Goal: Task Accomplishment & Management: Complete application form

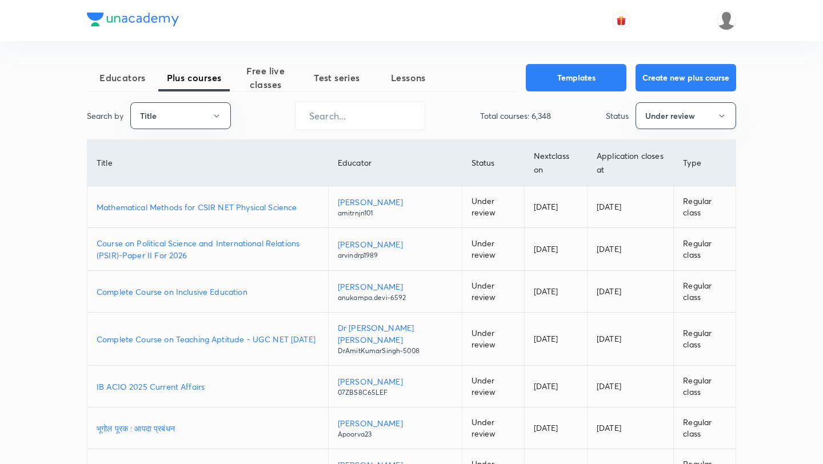
click at [208, 98] on div "Educators Plus courses Free live classes Test series Lessons Templates Create n…" at bounding box center [411, 360] width 649 height 592
click at [203, 115] on button "Title" at bounding box center [180, 115] width 101 height 27
click at [174, 172] on span "Username" at bounding box center [181, 172] width 86 height 12
click at [346, 122] on input "text" at bounding box center [360, 115] width 129 height 29
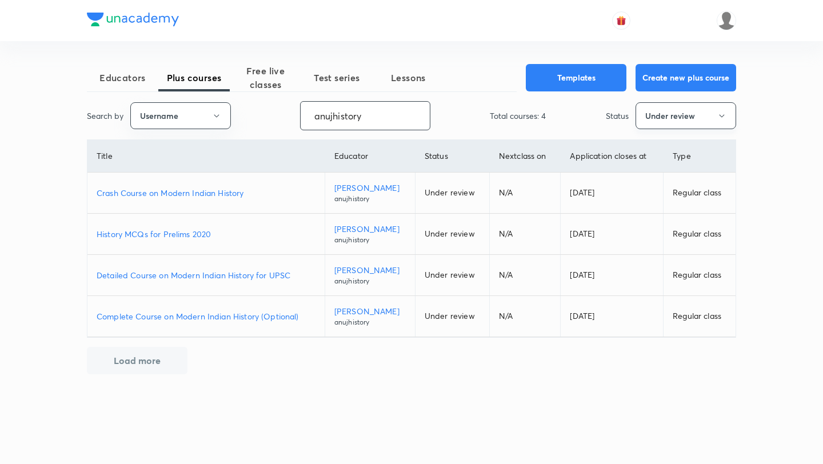
type input "anujhistory"
click at [667, 115] on button "Under review" at bounding box center [686, 115] width 101 height 27
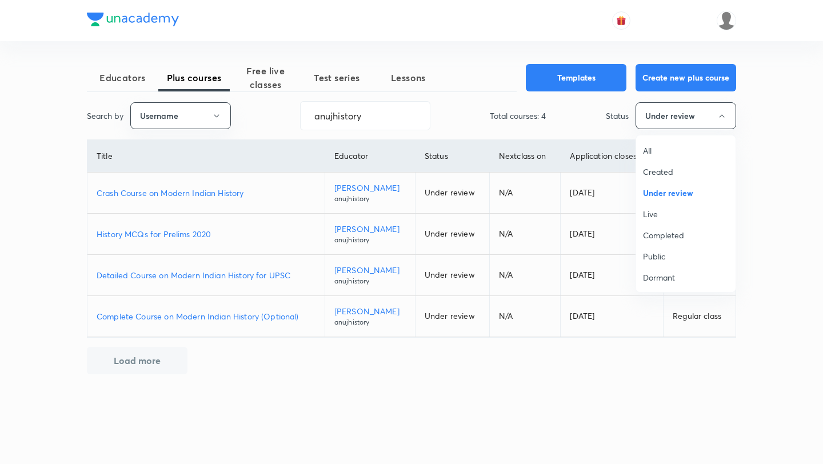
click at [644, 213] on span "Live" at bounding box center [686, 214] width 86 height 12
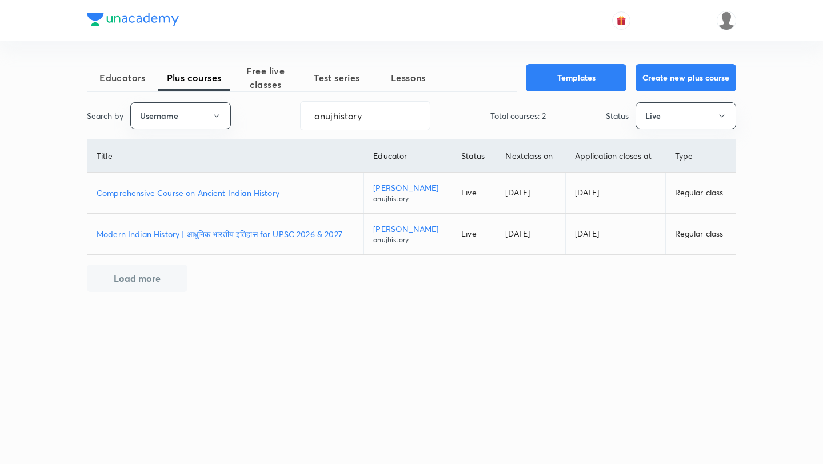
click at [192, 198] on p "Comprehensive Course on Ancient Indian History" at bounding box center [226, 193] width 258 height 12
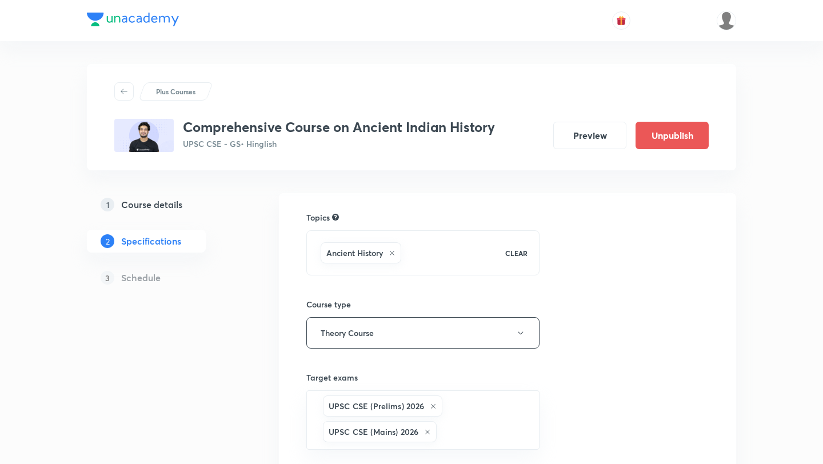
scroll to position [222, 0]
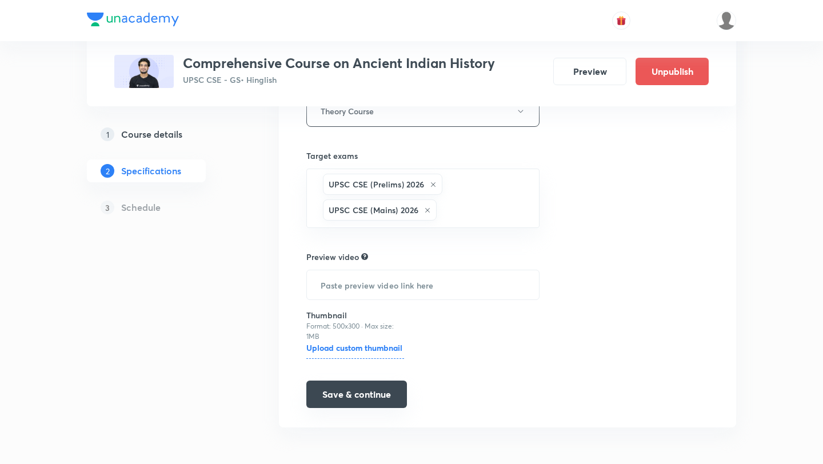
click at [384, 397] on button "Save & continue" at bounding box center [356, 394] width 101 height 27
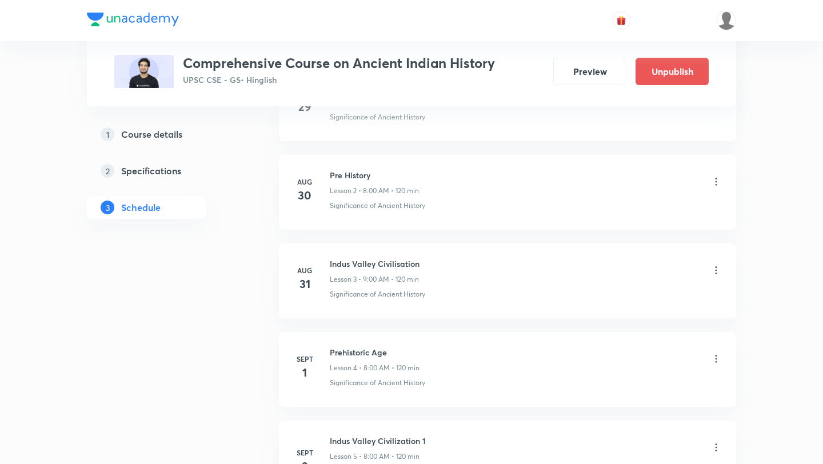
scroll to position [738, 0]
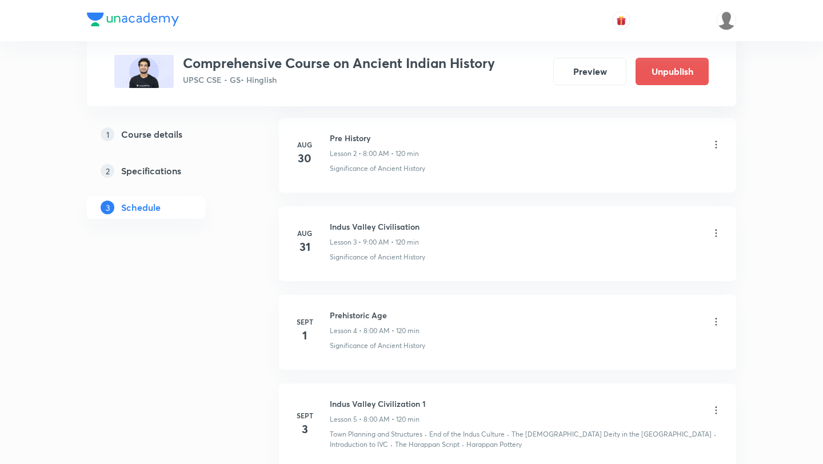
click at [718, 234] on icon at bounding box center [716, 233] width 11 height 11
click at [649, 261] on li "Edit" at bounding box center [658, 262] width 125 height 21
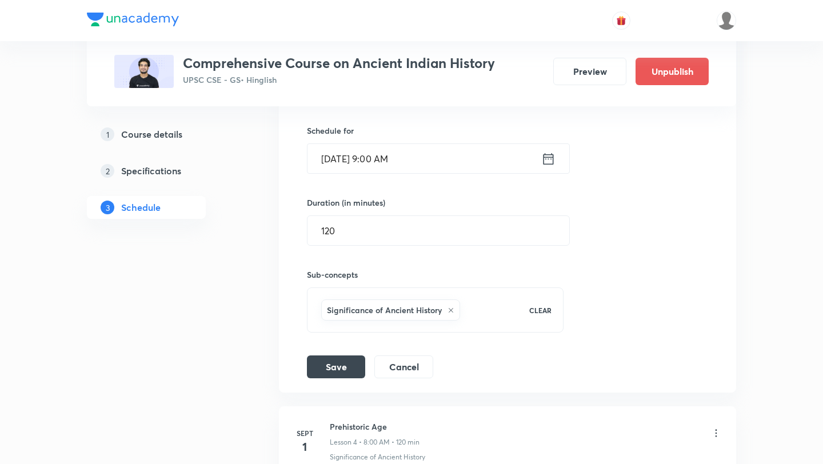
scroll to position [469, 0]
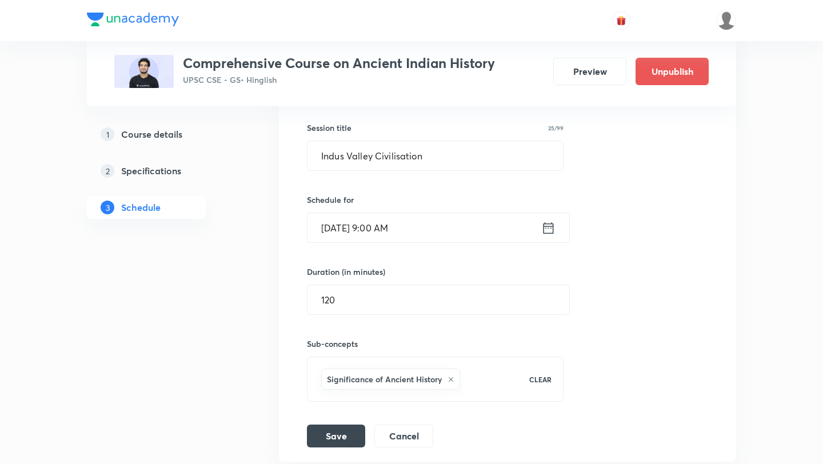
click at [435, 221] on input "[DATE] 9:00 AM" at bounding box center [425, 227] width 234 height 29
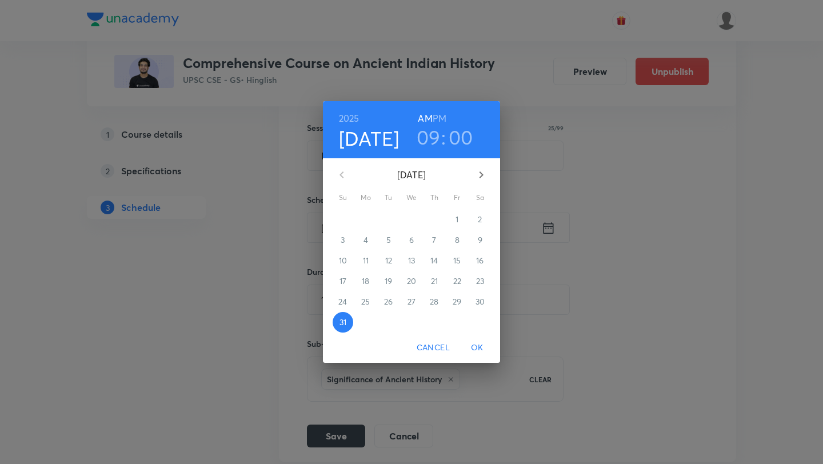
click at [434, 126] on h3 "09" at bounding box center [429, 137] width 24 height 24
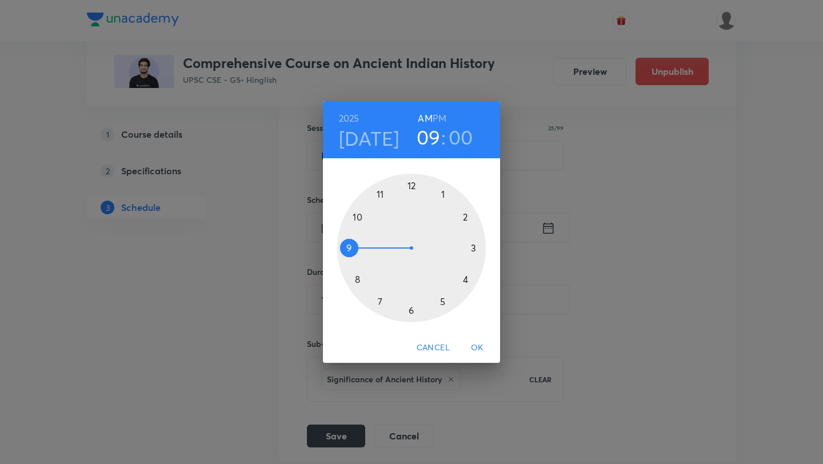
click at [410, 188] on div at bounding box center [411, 248] width 149 height 149
click at [441, 121] on h6 "PM" at bounding box center [440, 118] width 14 height 16
click at [479, 345] on span "OK" at bounding box center [477, 348] width 27 height 14
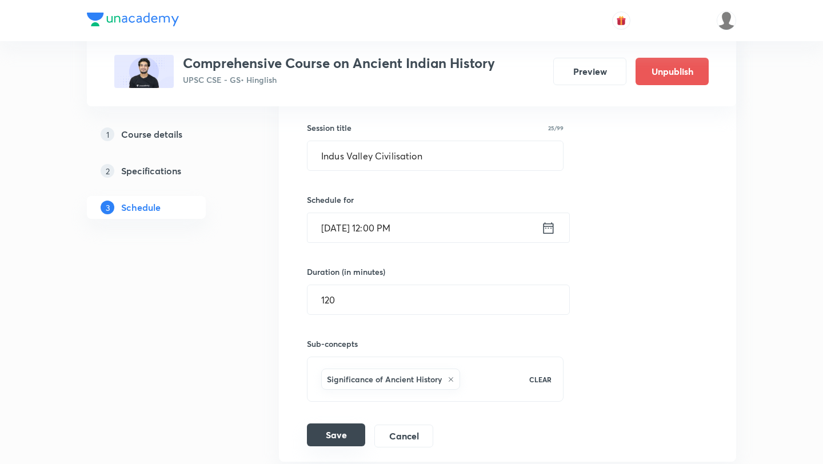
click at [337, 435] on button "Save" at bounding box center [336, 435] width 58 height 23
click at [339, 442] on button "Save" at bounding box center [336, 435] width 58 height 23
drag, startPoint x: 350, startPoint y: 397, endPoint x: 350, endPoint y: 407, distance: 10.3
click at [350, 406] on div "Session title 25/99 Indus Valley Civilisation ​ Schedule for [DATE] 12:00 PM ​ …" at bounding box center [507, 273] width 401 height 349
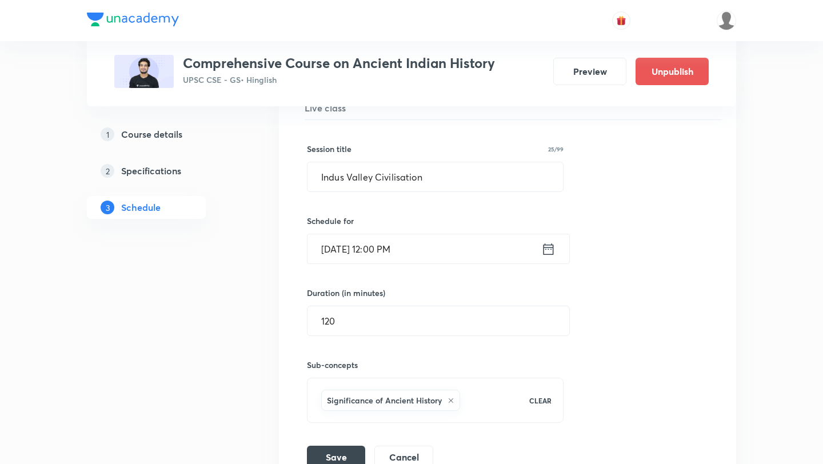
scroll to position [448, 0]
